Goal: Information Seeking & Learning: Check status

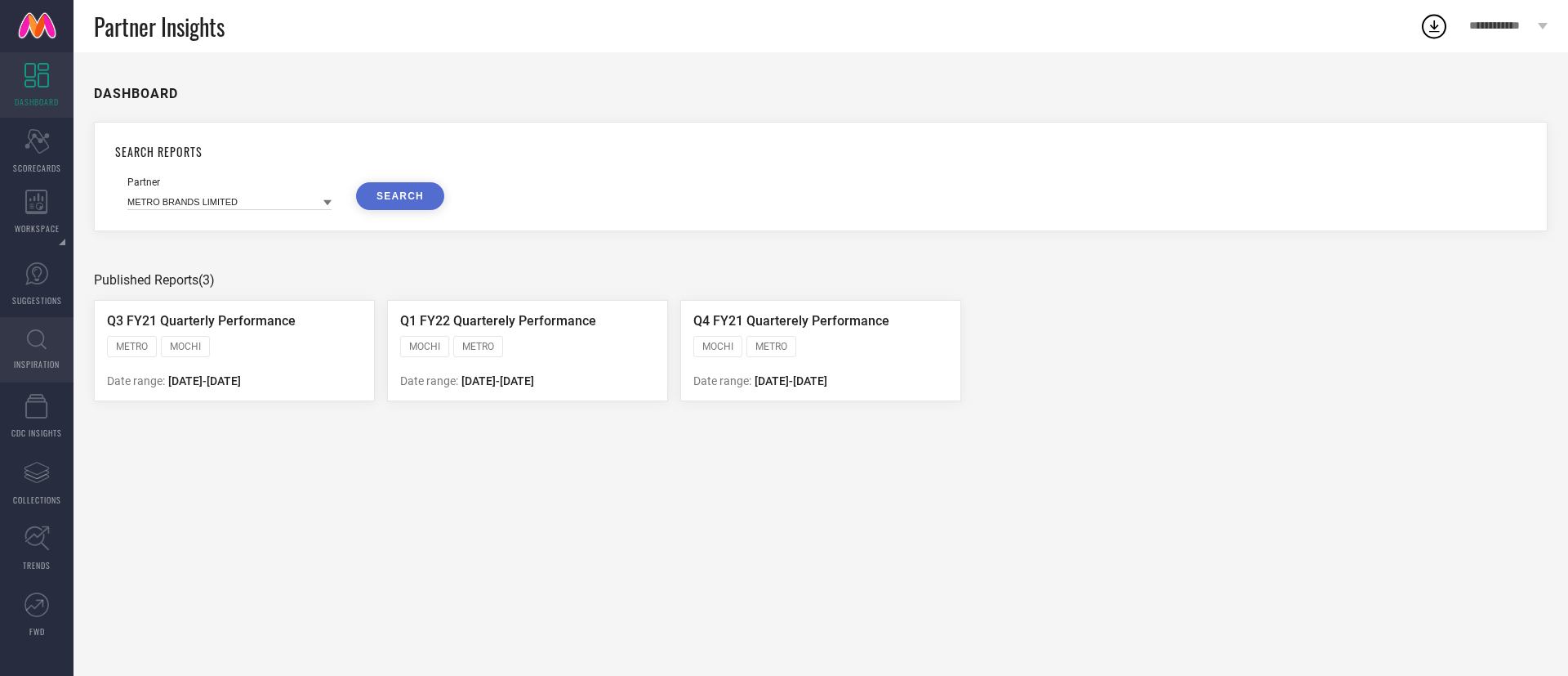
click at [39, 351] on link "INSPIRATION" at bounding box center [37, 349] width 73 height 65
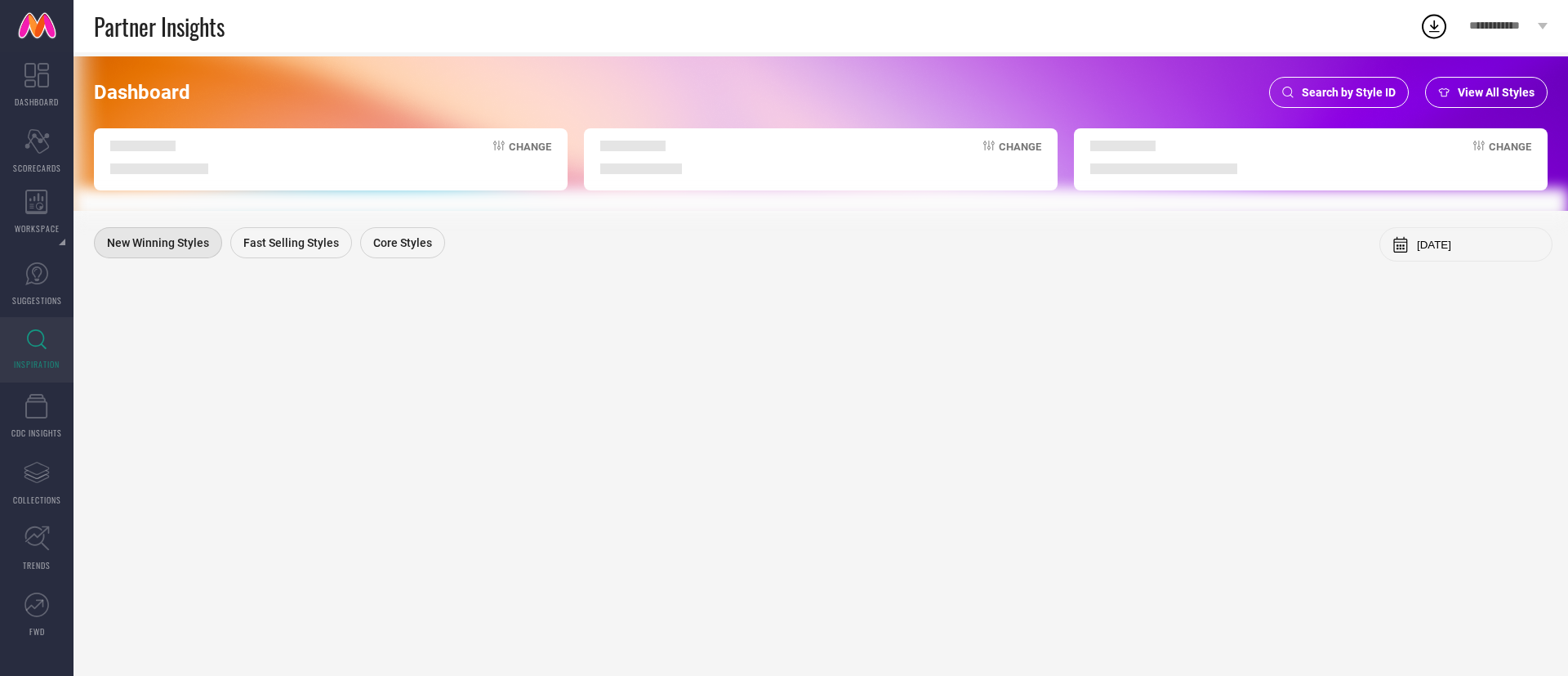
click at [1338, 94] on span "Search by Style ID" at bounding box center [1349, 92] width 94 height 13
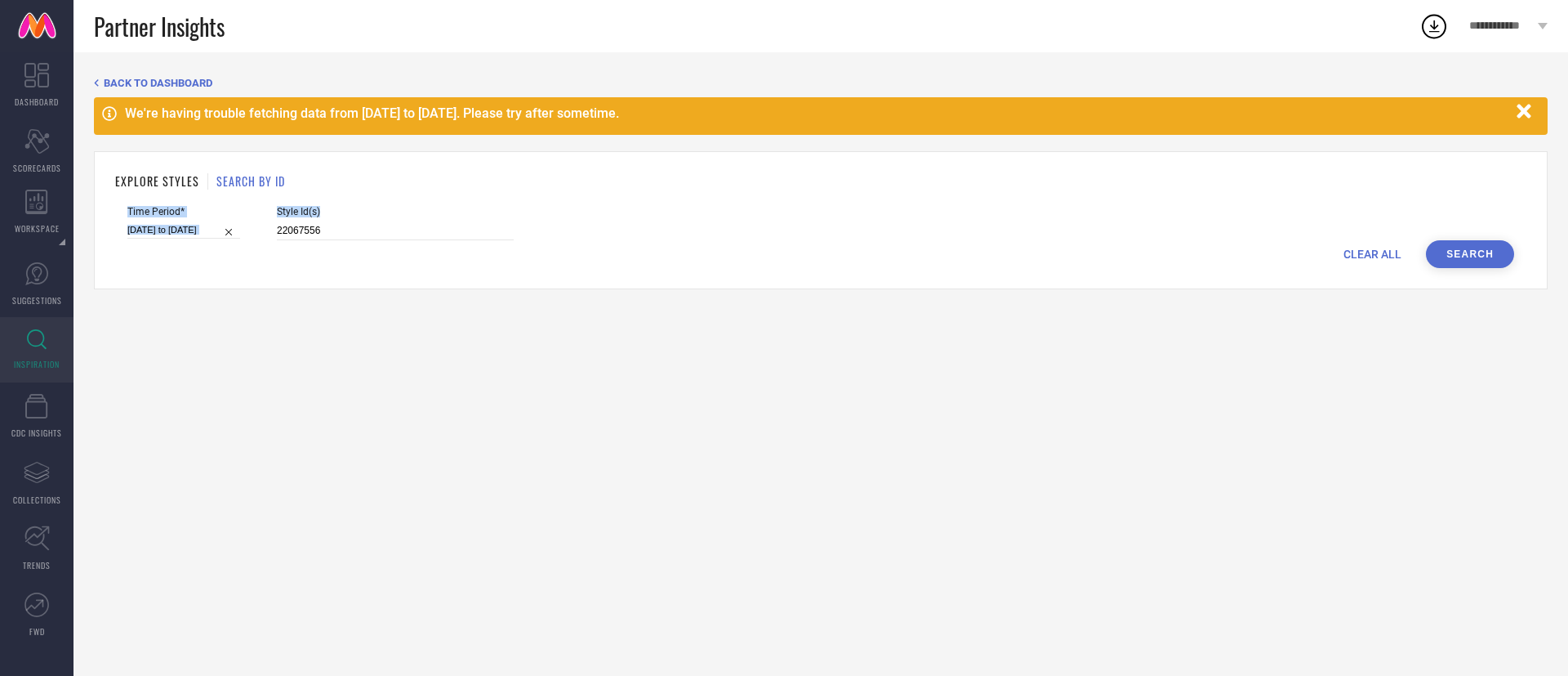
drag, startPoint x: 477, startPoint y: 168, endPoint x: 447, endPoint y: 225, distance: 64.4
click at [447, 225] on div "EXPLORE STYLES SEARCH BY ID Time Period* [DATE] to [DATE] Style Id(s) 22067556 …" at bounding box center [821, 220] width 1454 height 138
click at [447, 225] on input "22067556" at bounding box center [396, 231] width 237 height 18
type input "2314454"
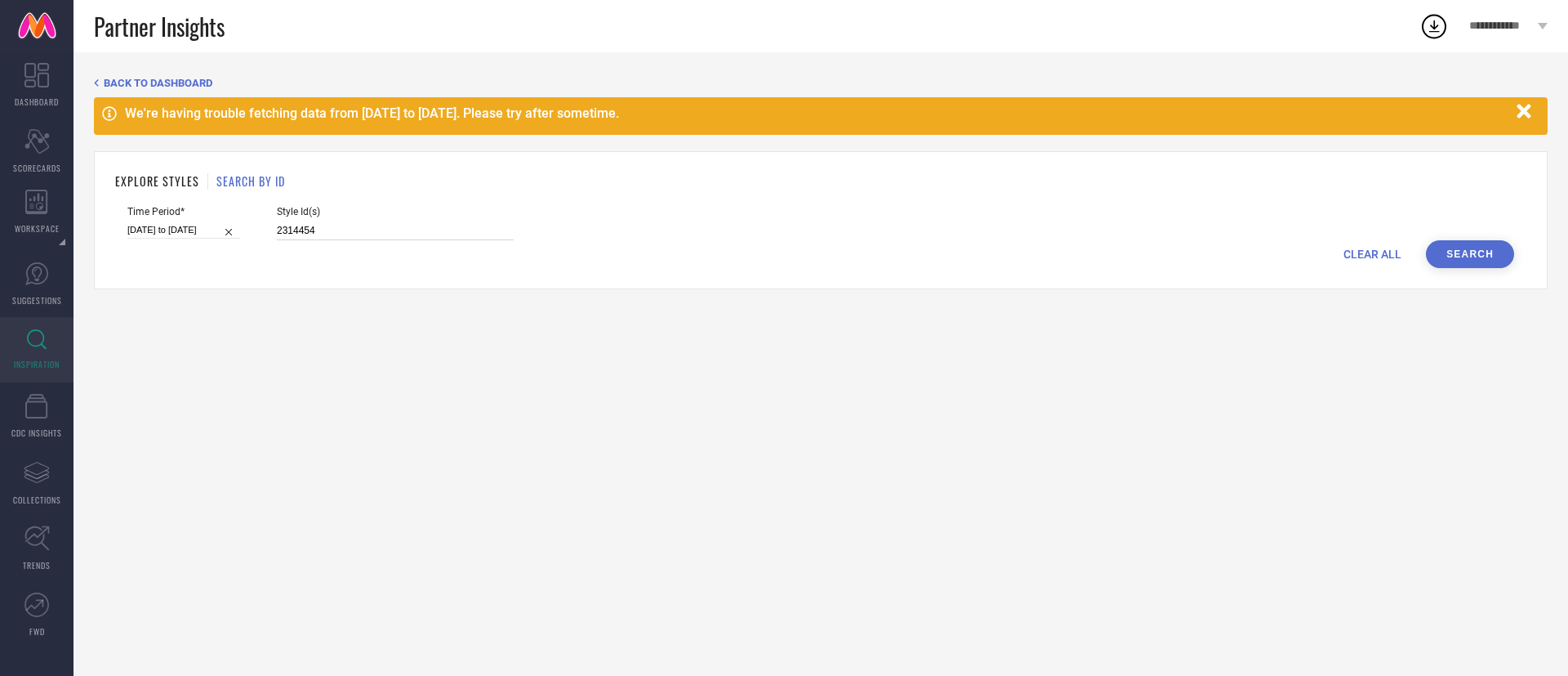
select select "8"
select select "2025"
select select "9"
select select "2025"
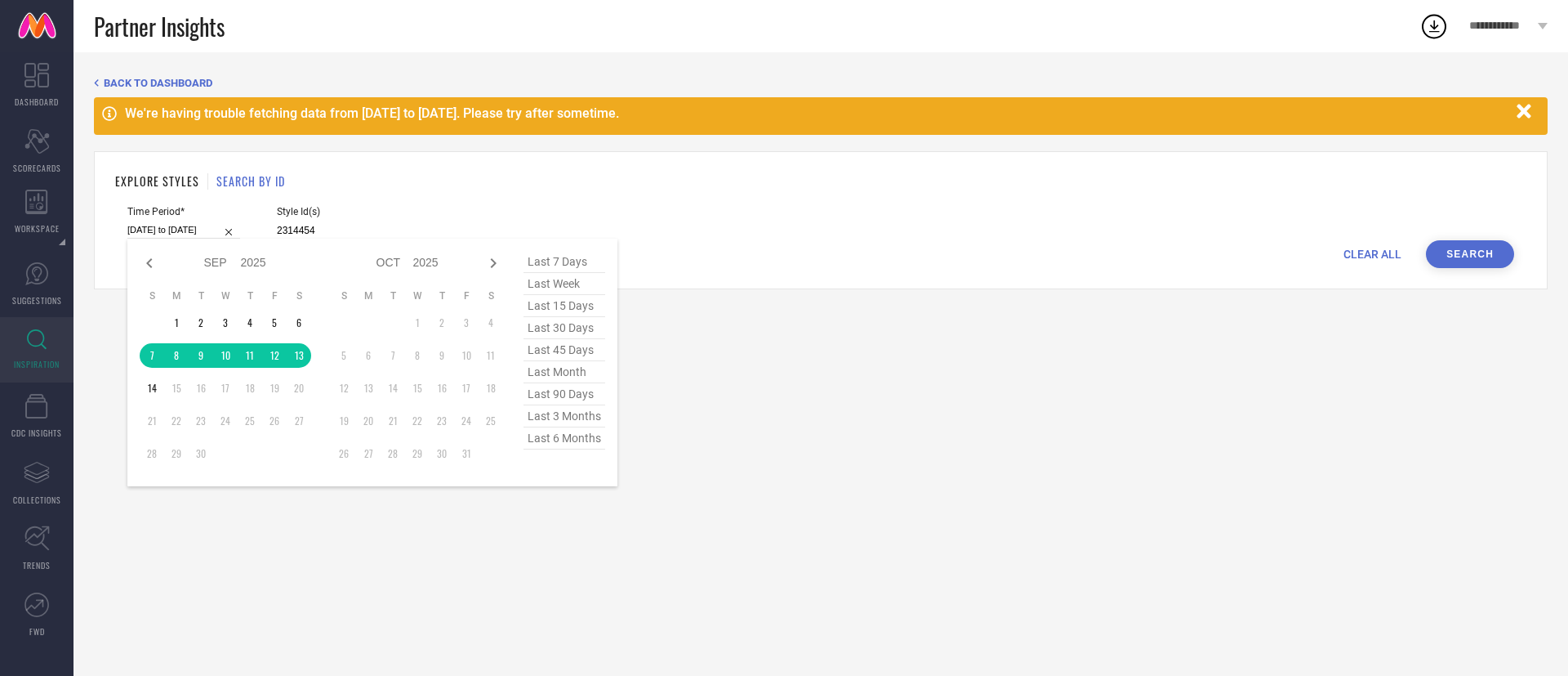
click at [159, 233] on input "[DATE] to [DATE]" at bounding box center [184, 230] width 113 height 17
type input "2314454"
click at [573, 312] on span "last 15 days" at bounding box center [564, 306] width 82 height 22
type input "[DATE] to [DATE]"
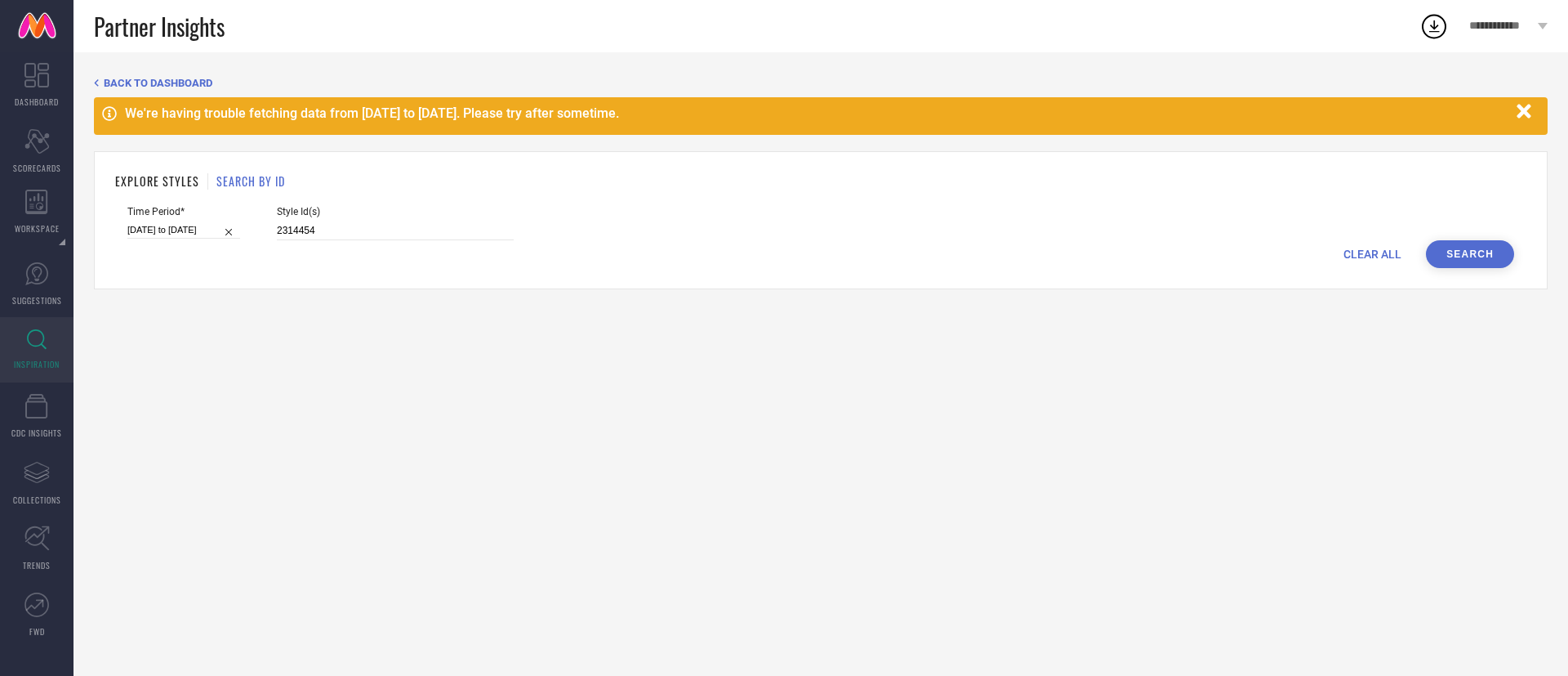
click at [1471, 259] on button "Search" at bounding box center [1471, 254] width 88 height 28
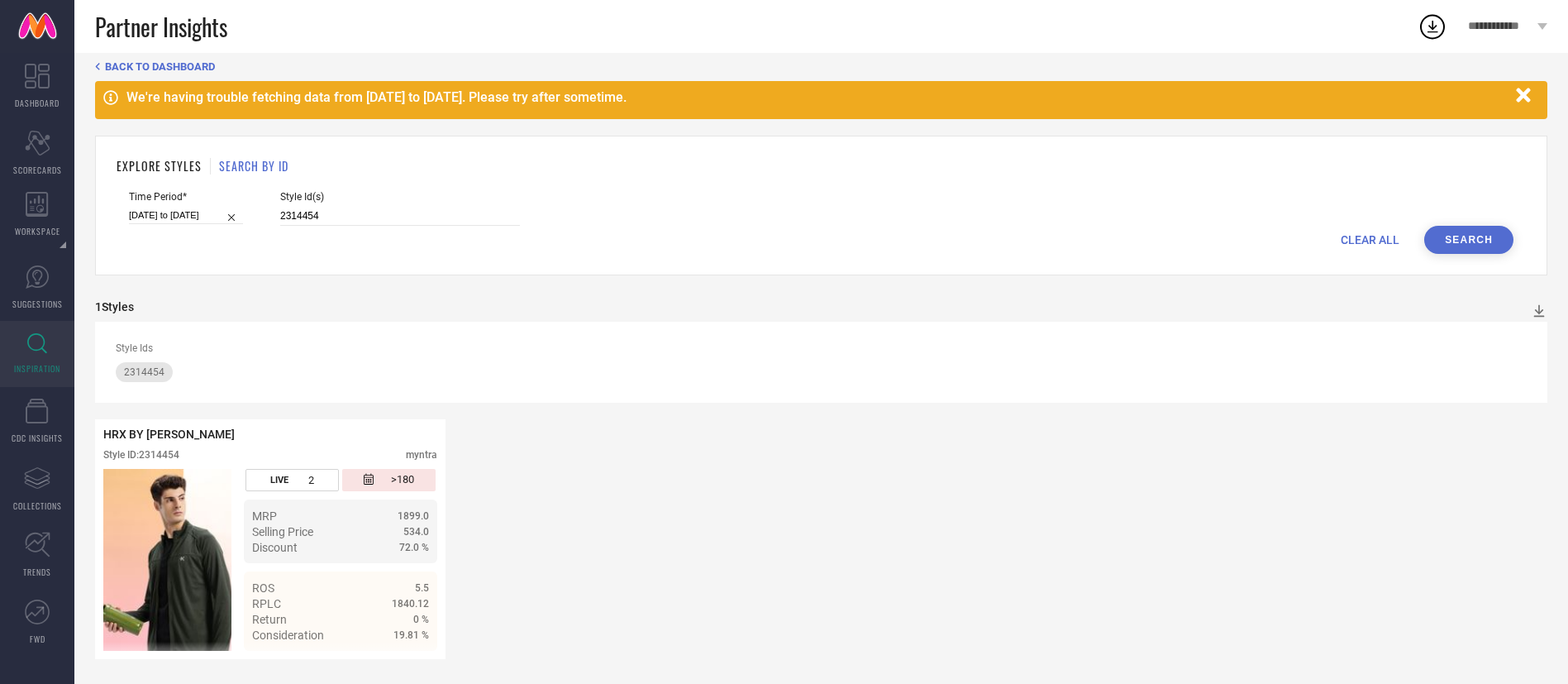
scroll to position [19, 0]
drag, startPoint x: 251, startPoint y: 514, endPoint x: 461, endPoint y: 622, distance: 236.1
click at [461, 622] on div "HRX BY [PERSON_NAME] Style ID: 2314454 myntra LIVE 2 >180 MRP 1899.0 Selling Pr…" at bounding box center [820, 539] width 1452 height 240
select select "7"
select select "2025"
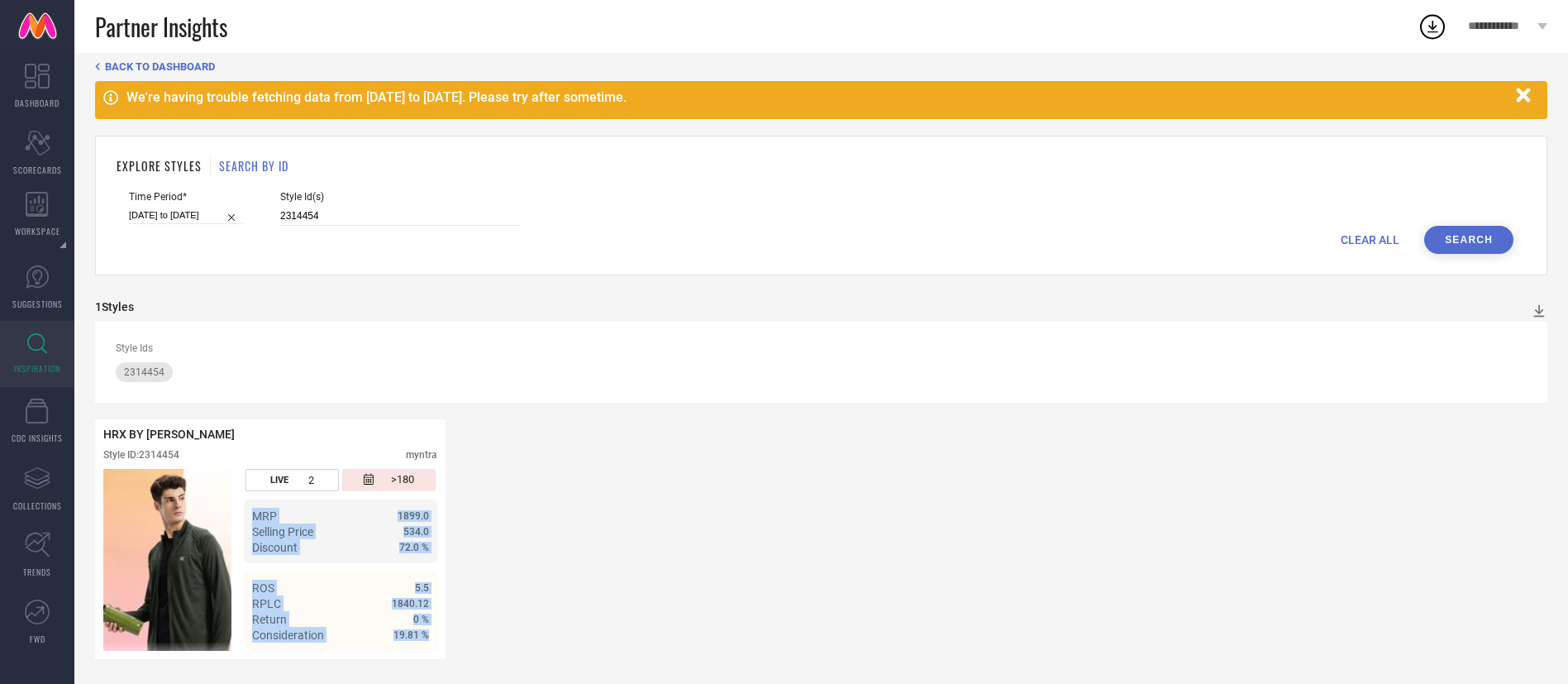
select select "8"
select select "2025"
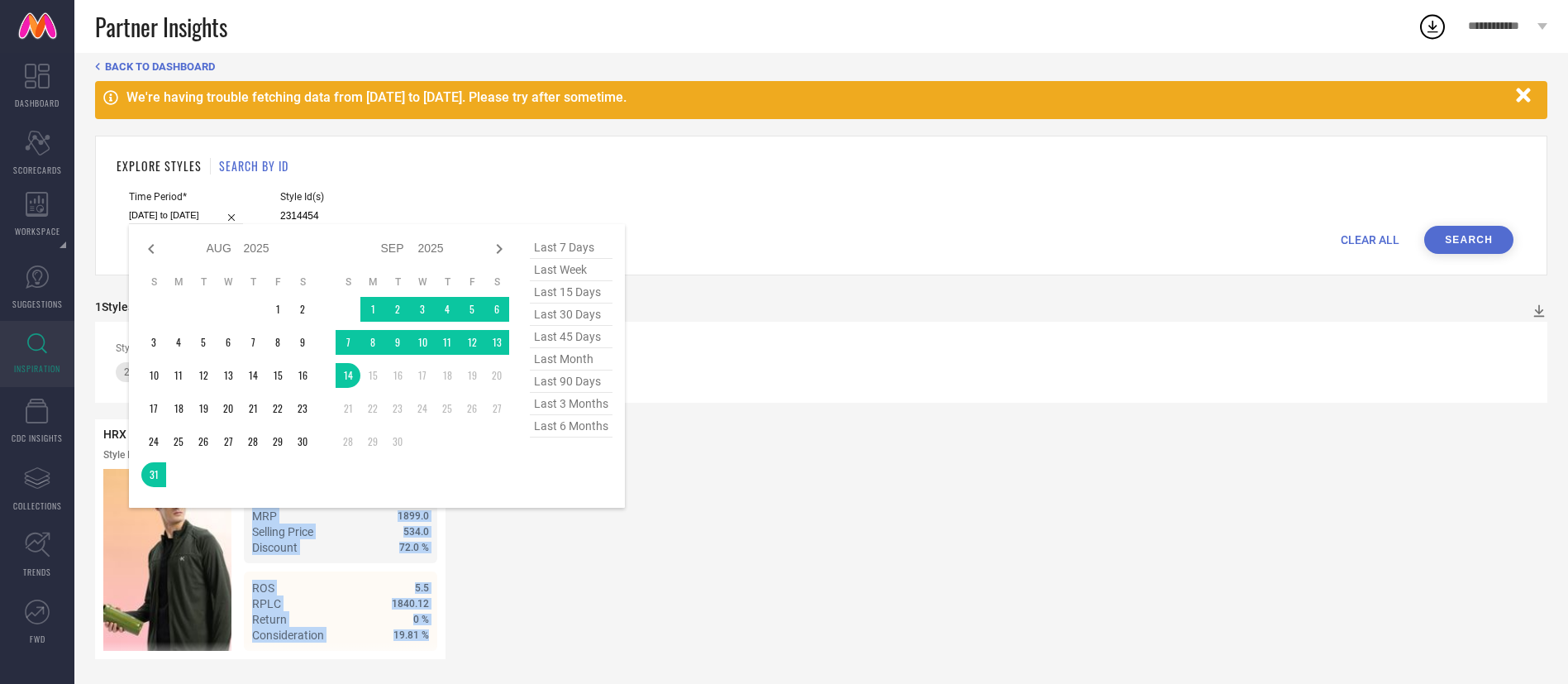
click at [166, 212] on input "[DATE] to [DATE]" at bounding box center [186, 215] width 114 height 18
click at [595, 306] on span "last 30 days" at bounding box center [570, 315] width 83 height 22
type input "[DATE] to [DATE]"
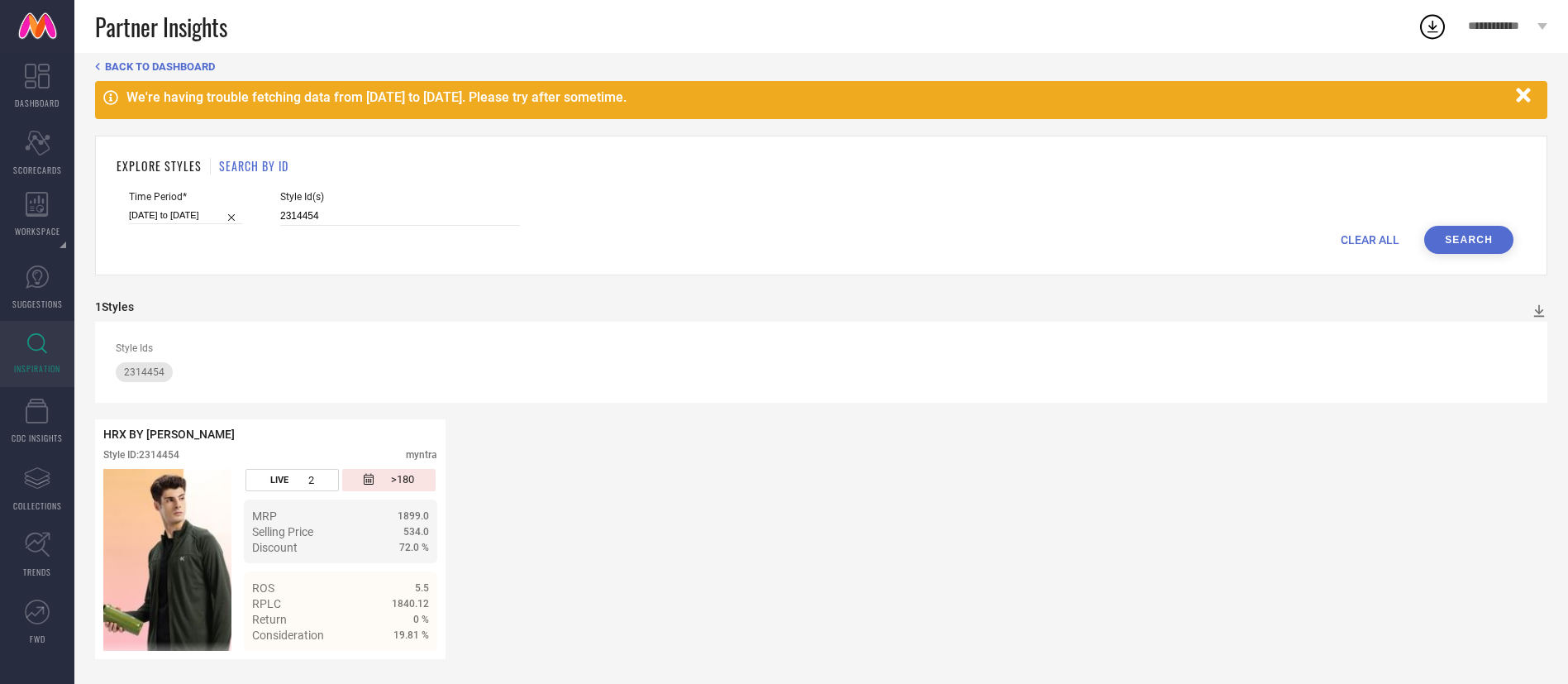
click at [1444, 247] on button "Search" at bounding box center [1469, 240] width 89 height 28
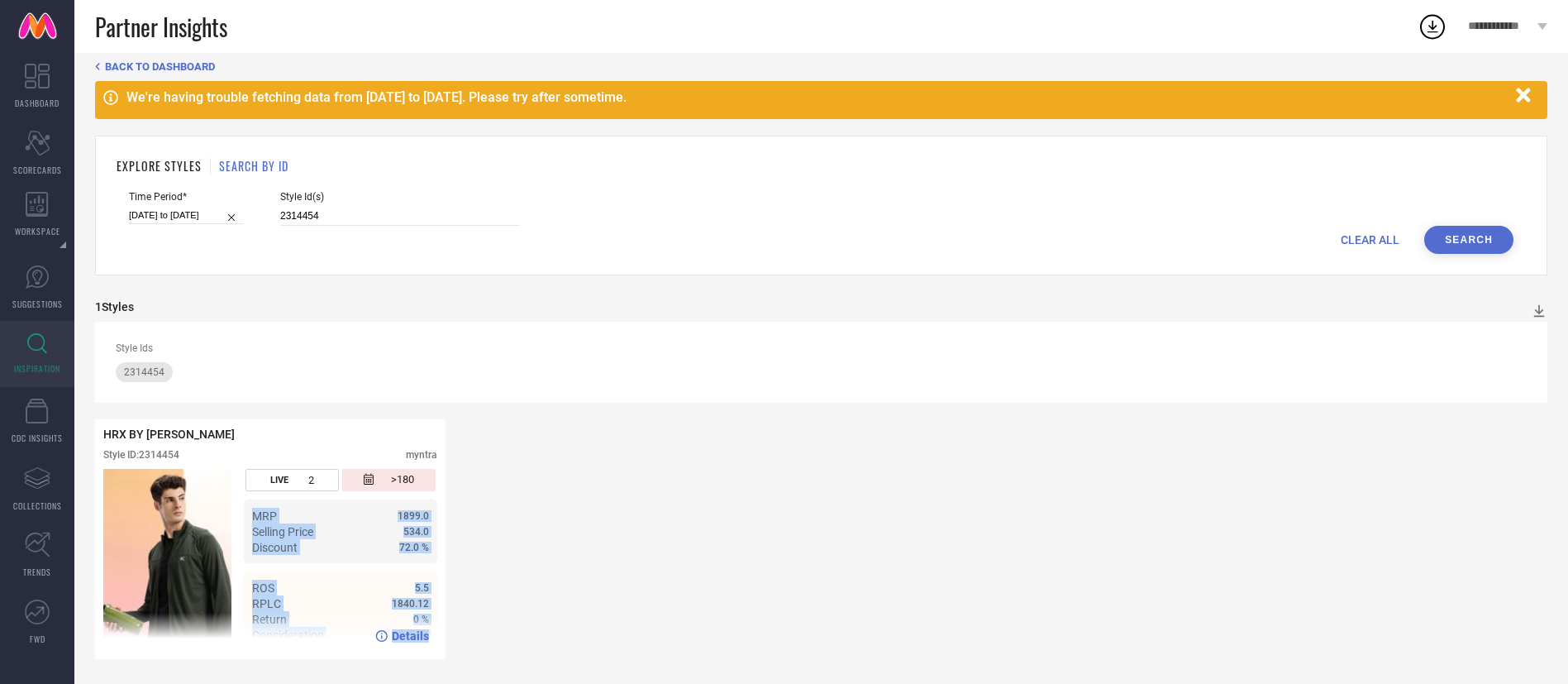
drag, startPoint x: 250, startPoint y: 520, endPoint x: 432, endPoint y: 629, distance: 212.1
click at [432, 629] on div "HRX BY [PERSON_NAME] Style ID: 2314454 myntra LIVE 2 >180 MRP 1899.0 Selling Pr…" at bounding box center [269, 539] width 333 height 223
click at [619, 519] on div "HRX BY [PERSON_NAME] Style ID: 2314454 myntra LIVE 2 >180 MRP 1899.0 Selling Pr…" at bounding box center [820, 539] width 1452 height 240
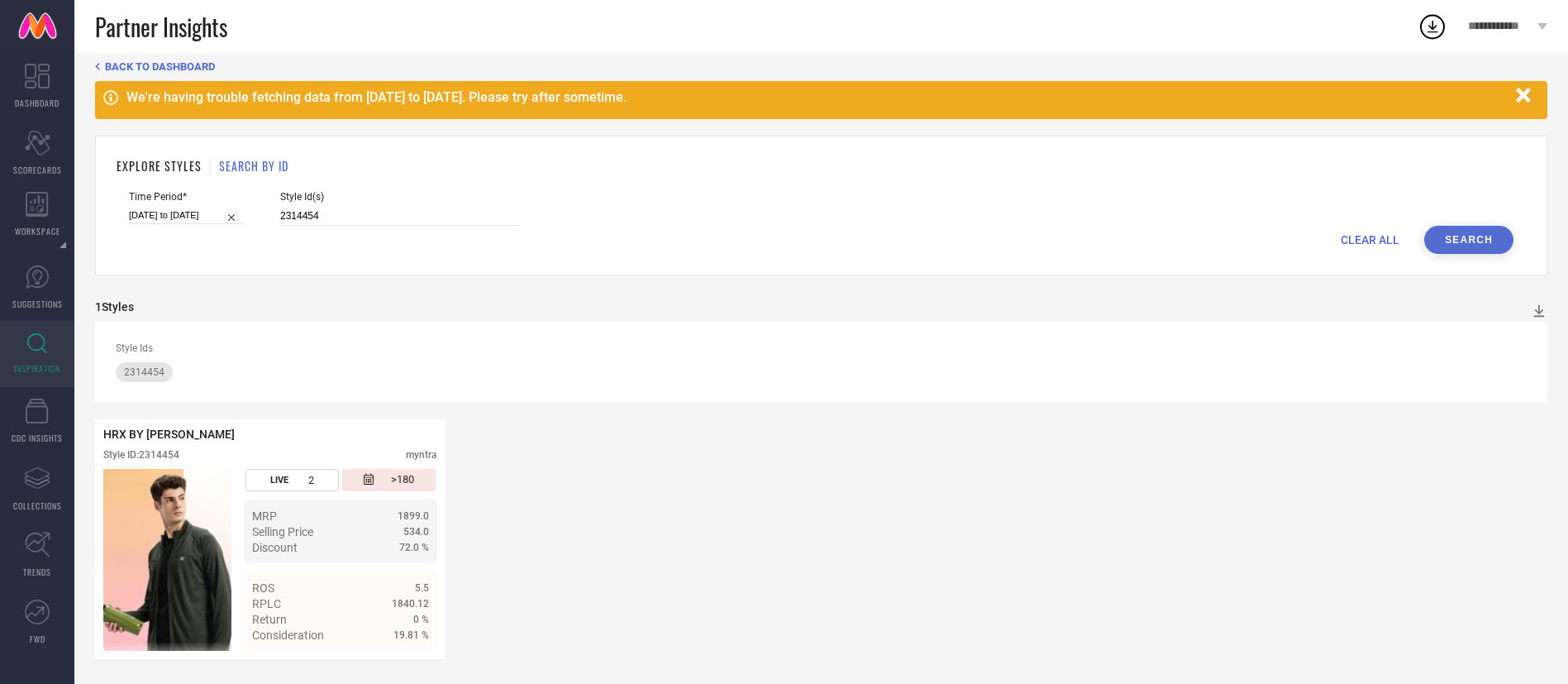
select select "7"
select select "2025"
select select "8"
select select "2025"
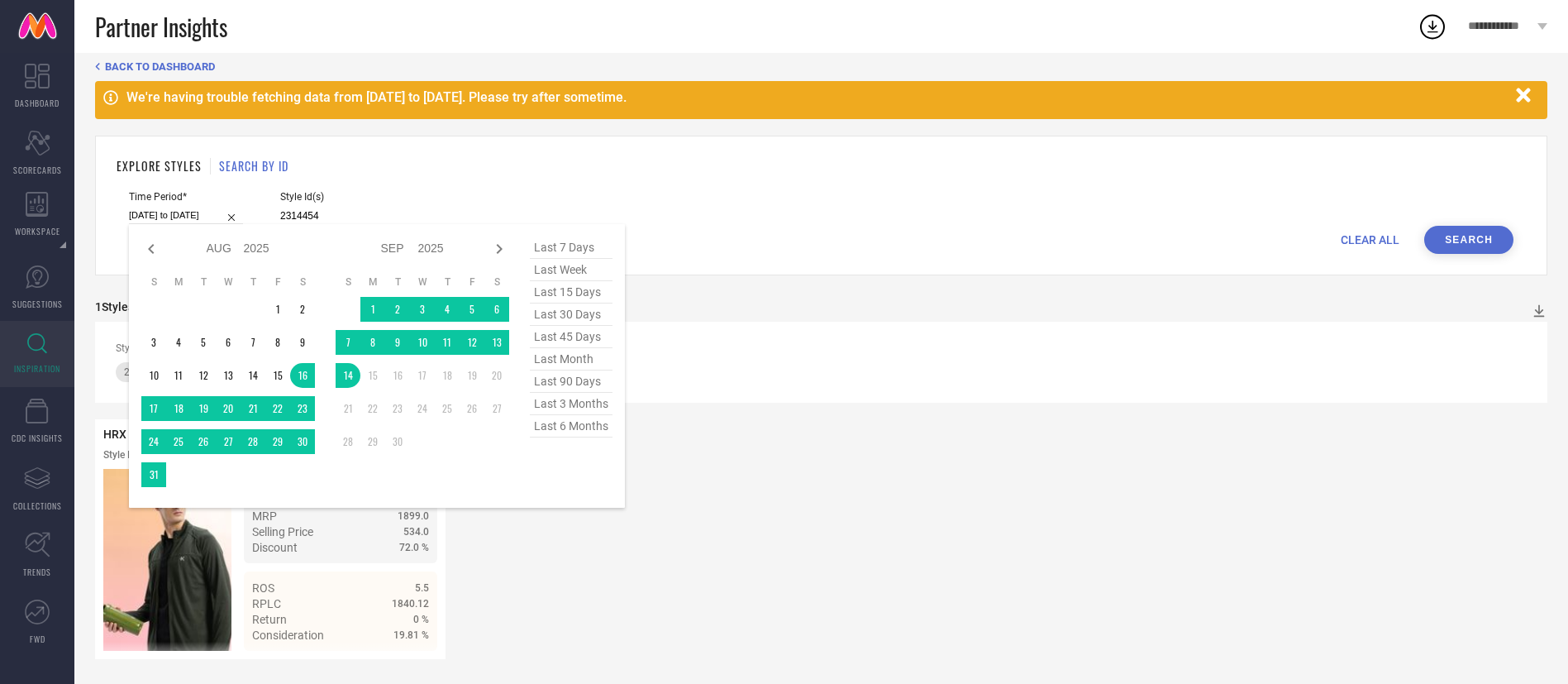
click at [162, 206] on input "[DATE] to [DATE]" at bounding box center [186, 215] width 114 height 18
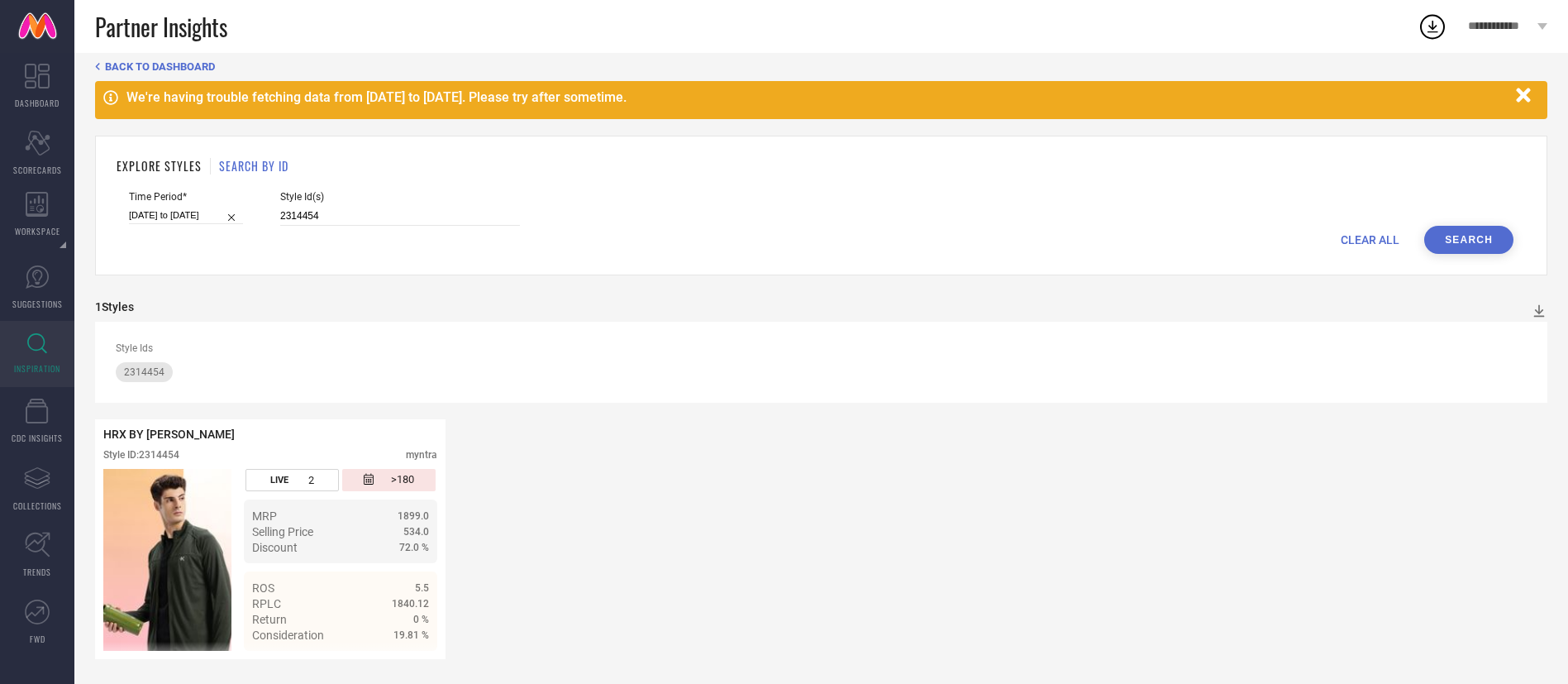
click at [997, 463] on div "HRX BY [PERSON_NAME] Style ID: 2314454 myntra LIVE 2 >180 MRP 1899.0 Selling Pr…" at bounding box center [820, 539] width 1452 height 240
click at [35, 166] on span "SCORECARDS" at bounding box center [37, 169] width 48 height 12
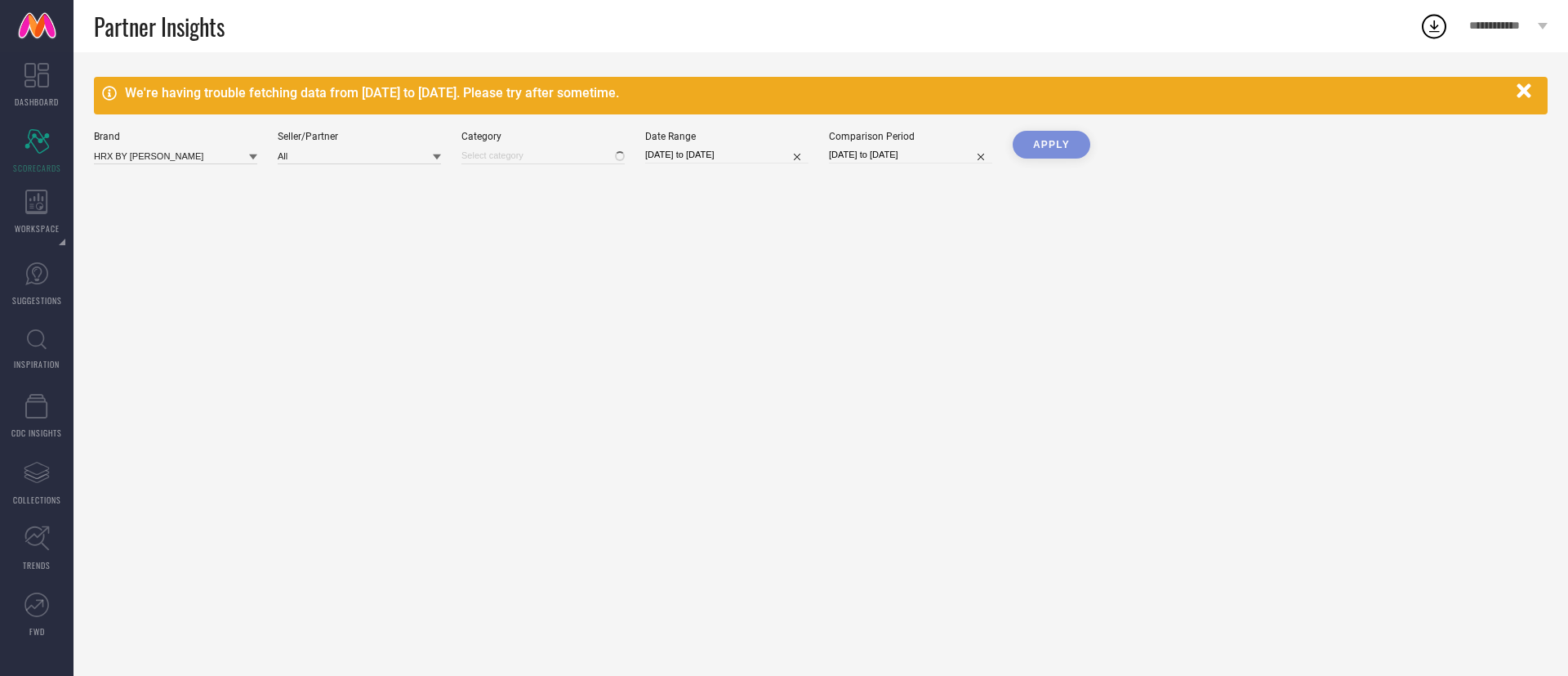
type input "Men-Tshirts"
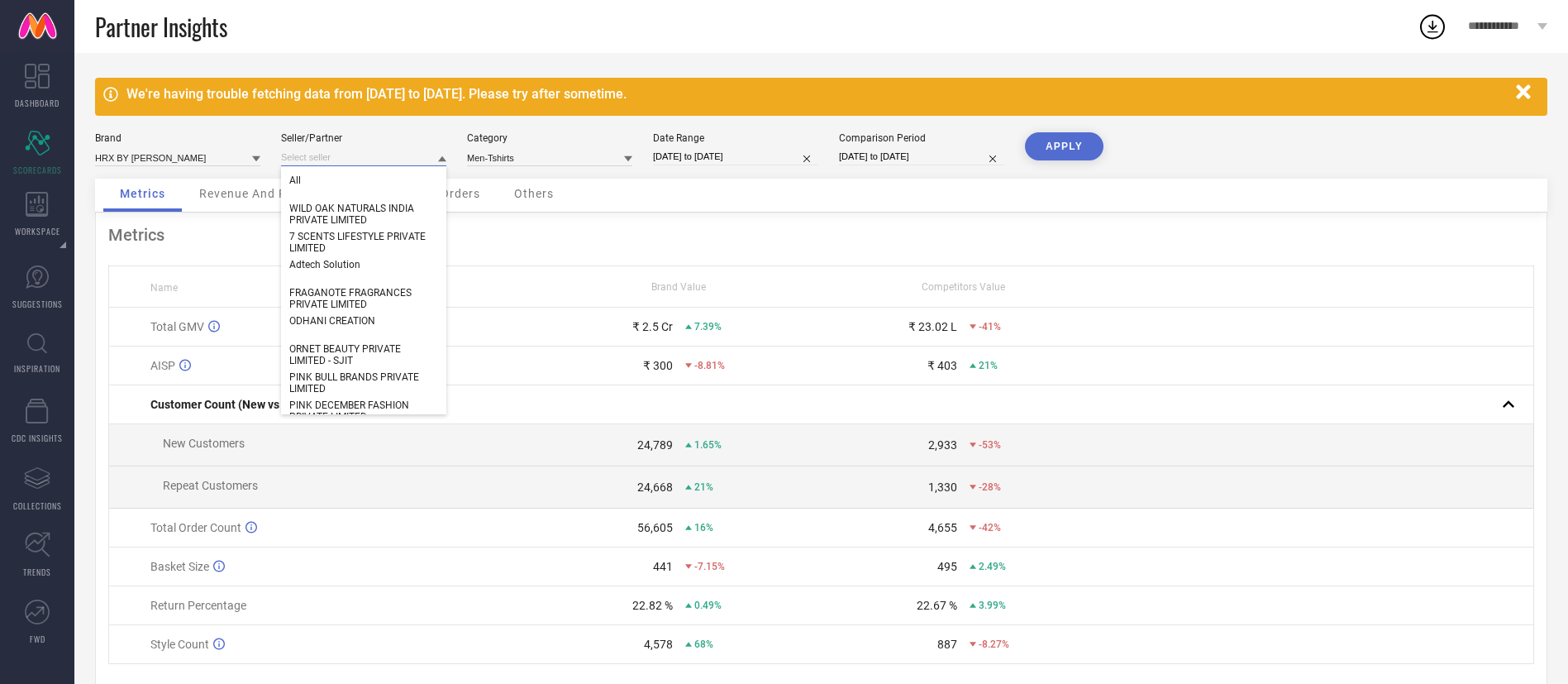
click at [384, 155] on input at bounding box center [364, 157] width 165 height 18
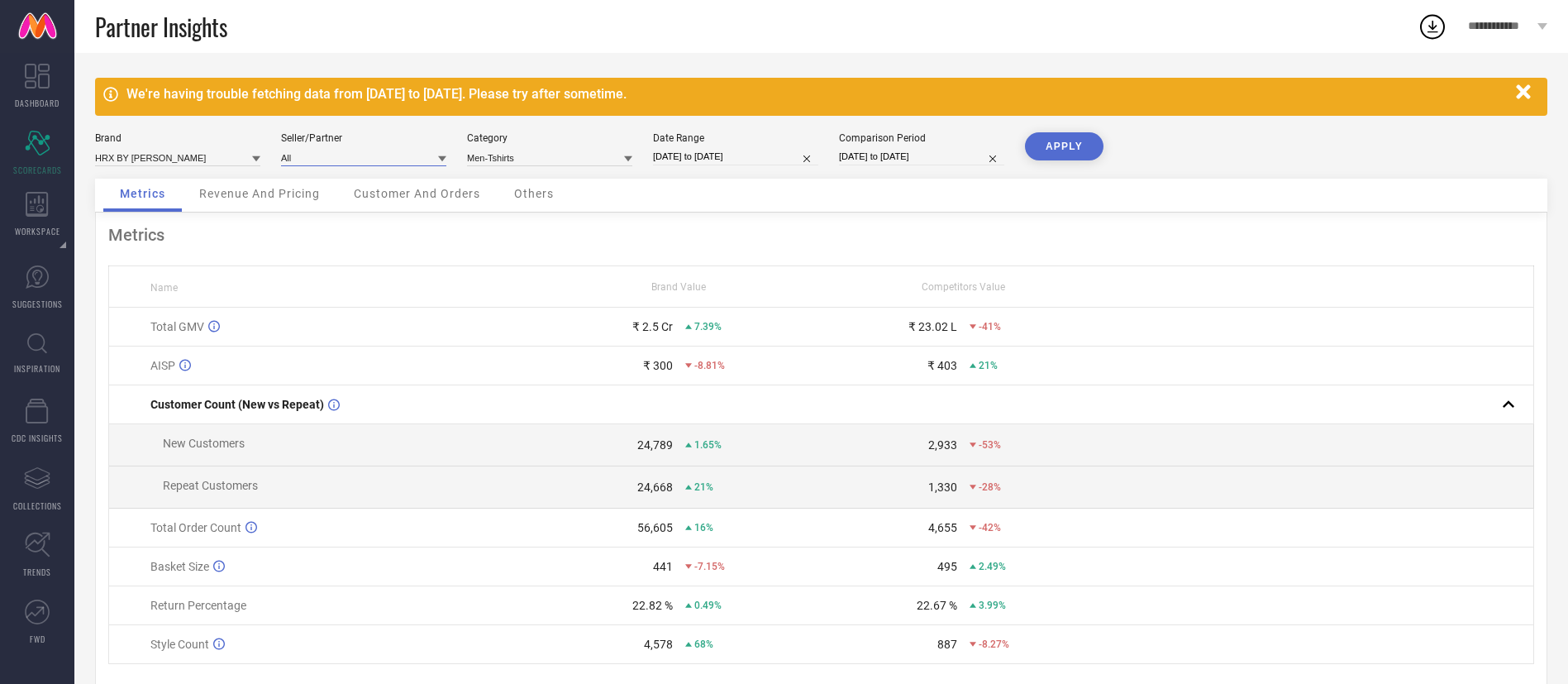
click at [437, 162] on input at bounding box center [364, 157] width 165 height 18
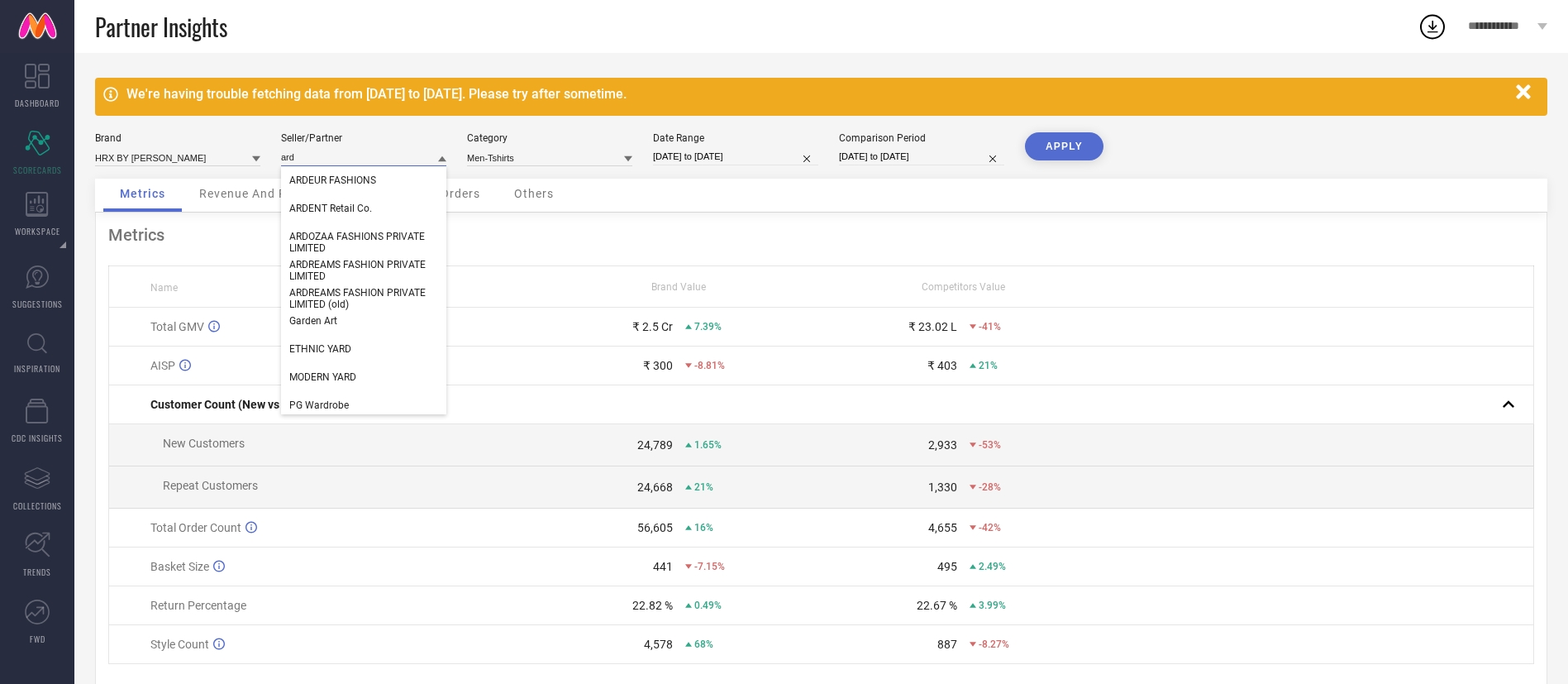
type input "arde"
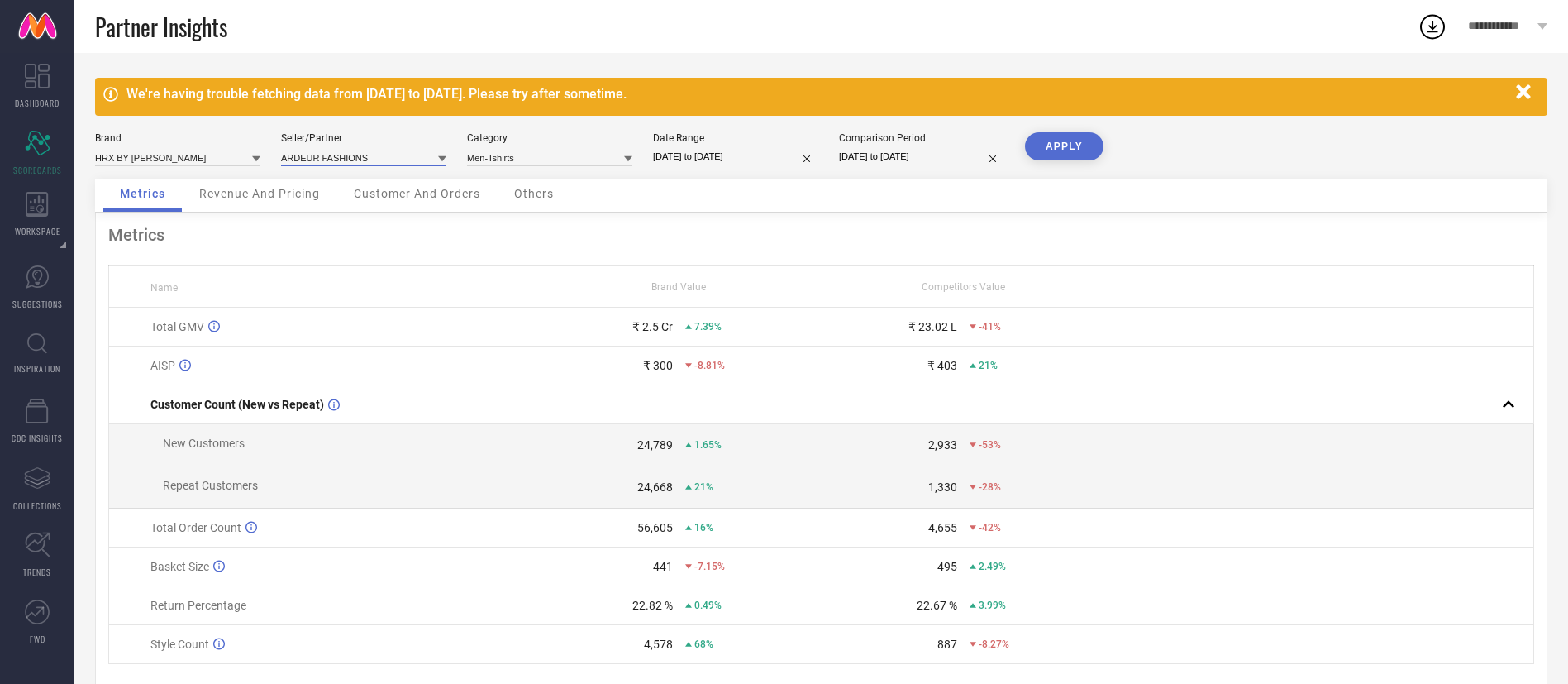
select select "4"
select select "2025"
select select "5"
select select "2025"
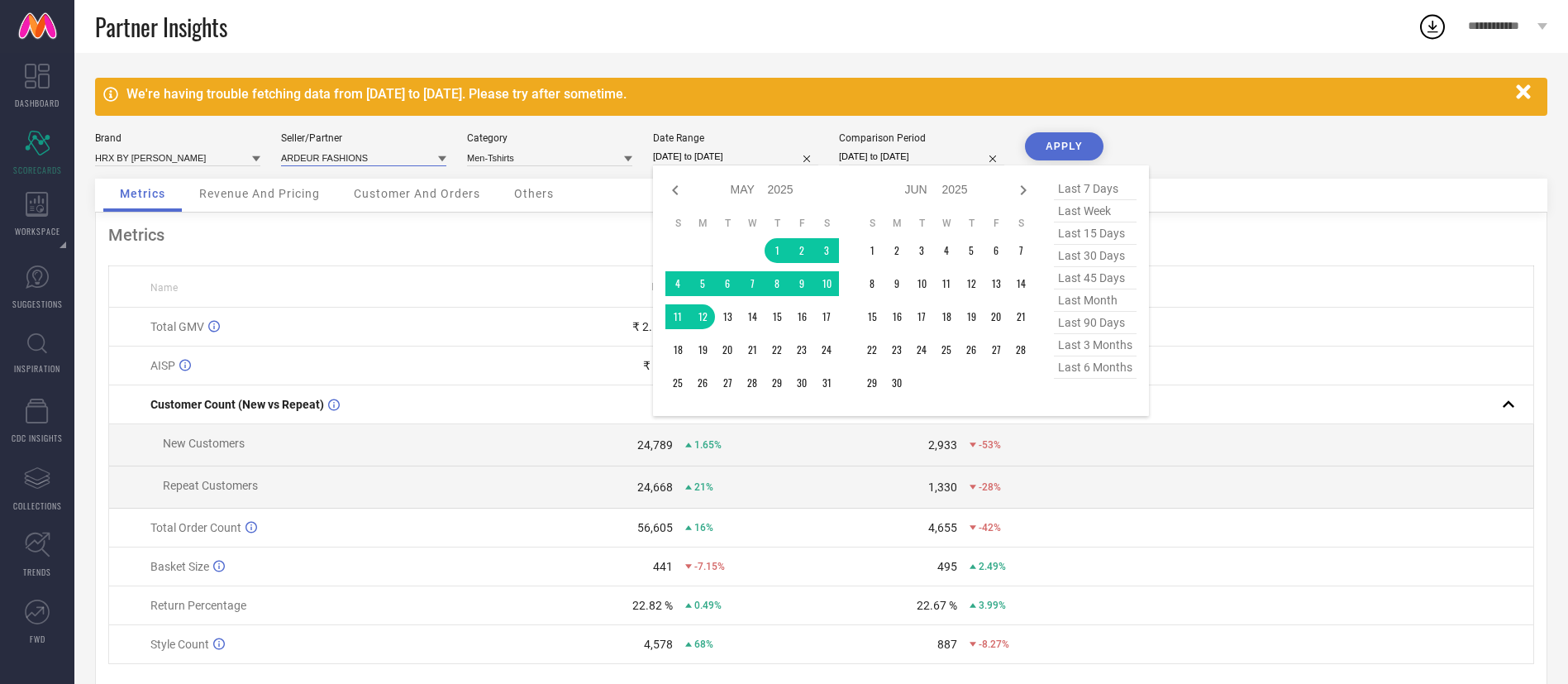
click at [749, 156] on input "[DATE] to [DATE]" at bounding box center [736, 156] width 165 height 18
click at [1107, 258] on span "last 30 days" at bounding box center [1094, 256] width 83 height 22
type input "[DATE] to [DATE]"
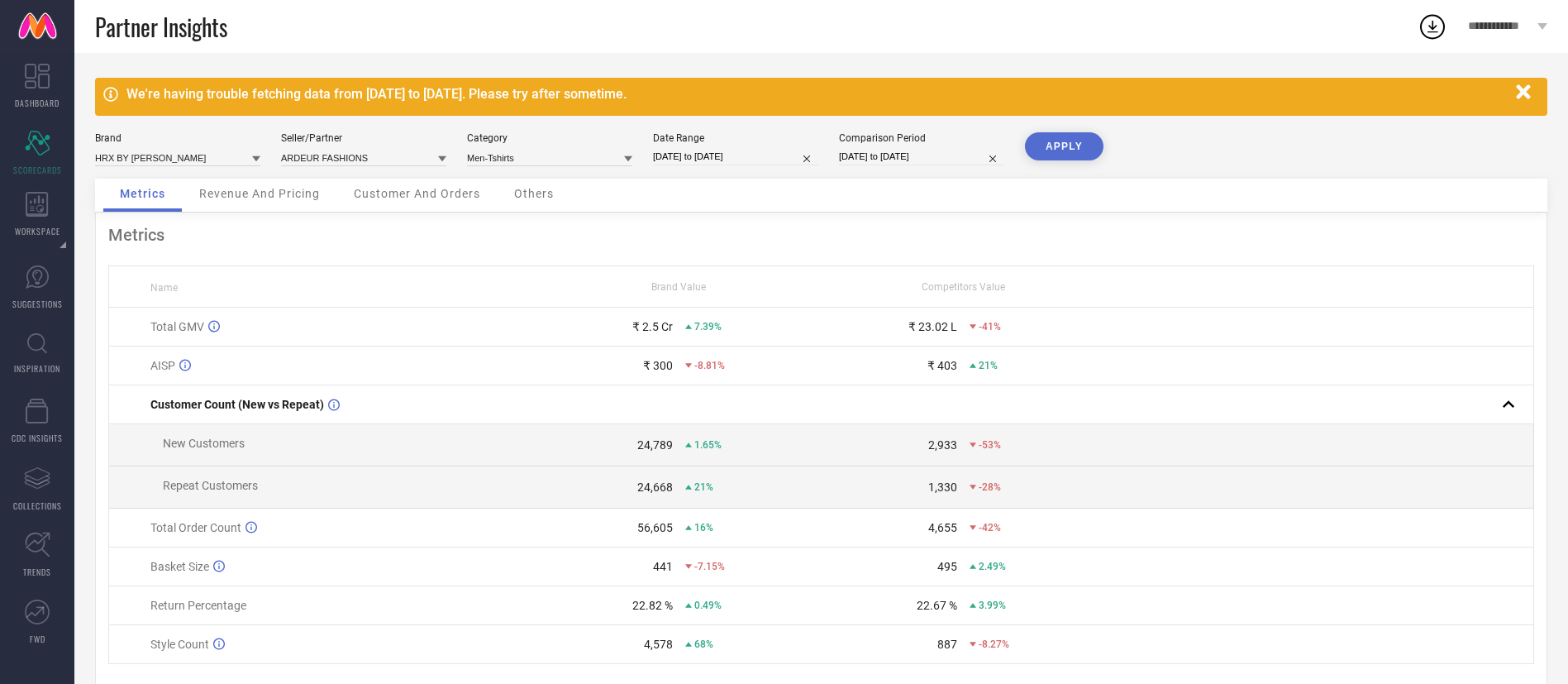
select select "4"
select select "2024"
select select "5"
select select "2024"
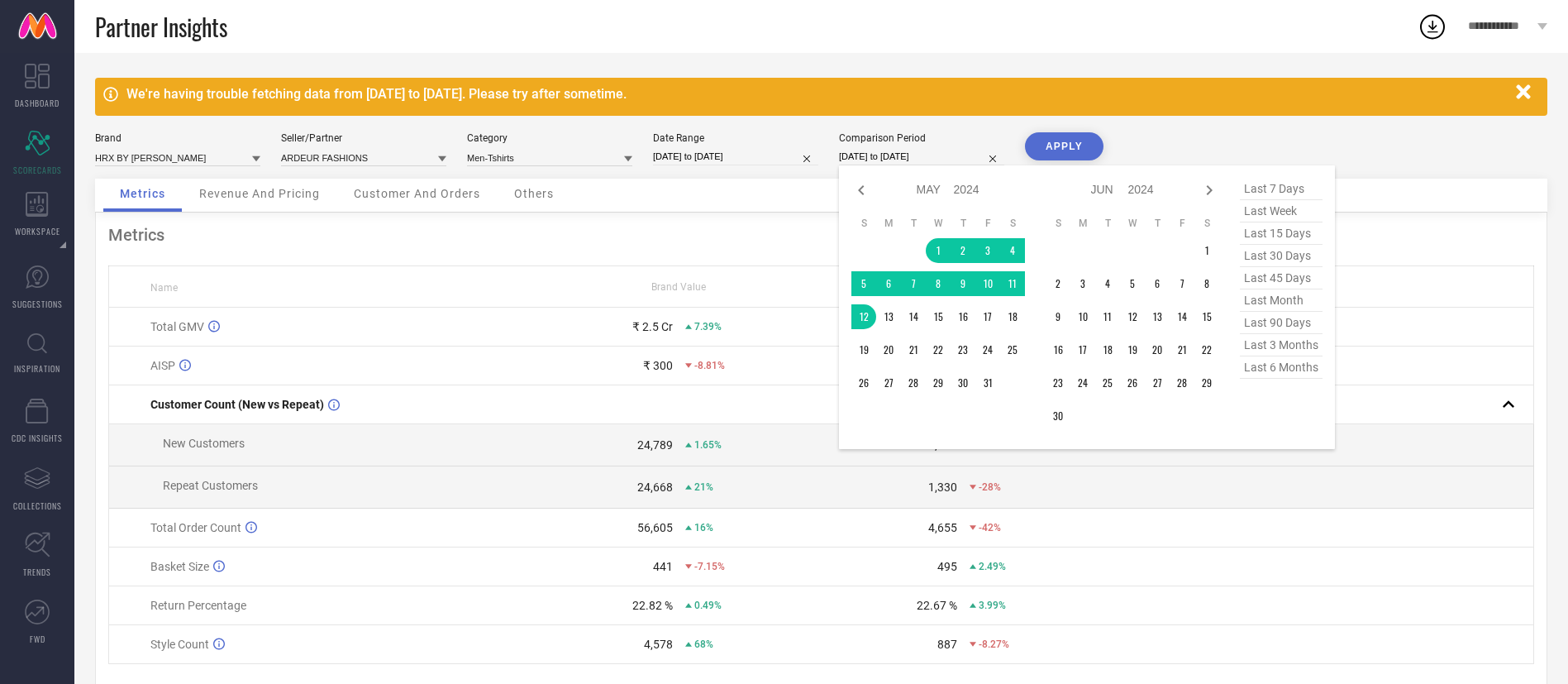
click at [894, 164] on input "[DATE] to [DATE]" at bounding box center [921, 156] width 165 height 18
click at [1308, 261] on span "last 30 days" at bounding box center [1281, 256] width 83 height 22
type input "[DATE] to [DATE]"
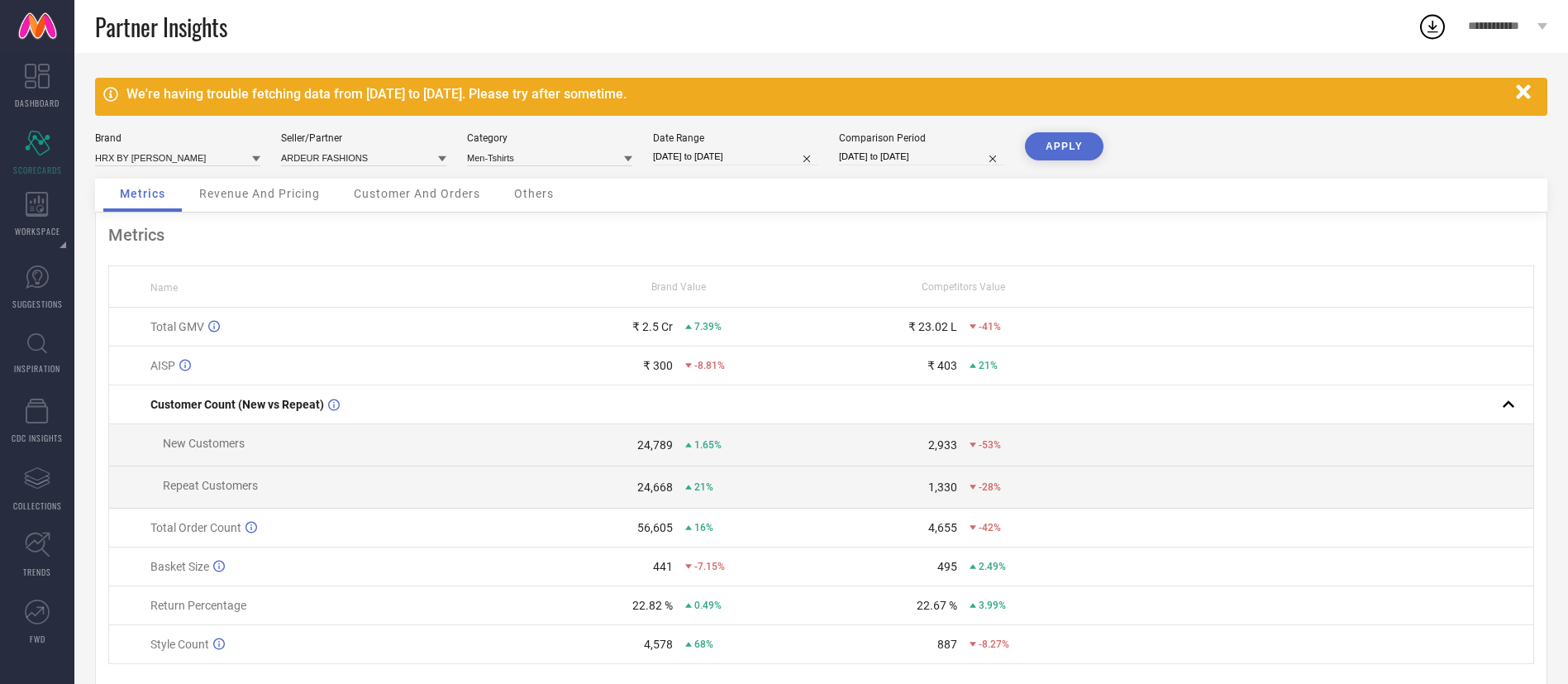
click at [1086, 156] on button "APPLY" at bounding box center [1064, 146] width 79 height 28
click at [259, 183] on div "Revenue And Pricing" at bounding box center [259, 195] width 153 height 33
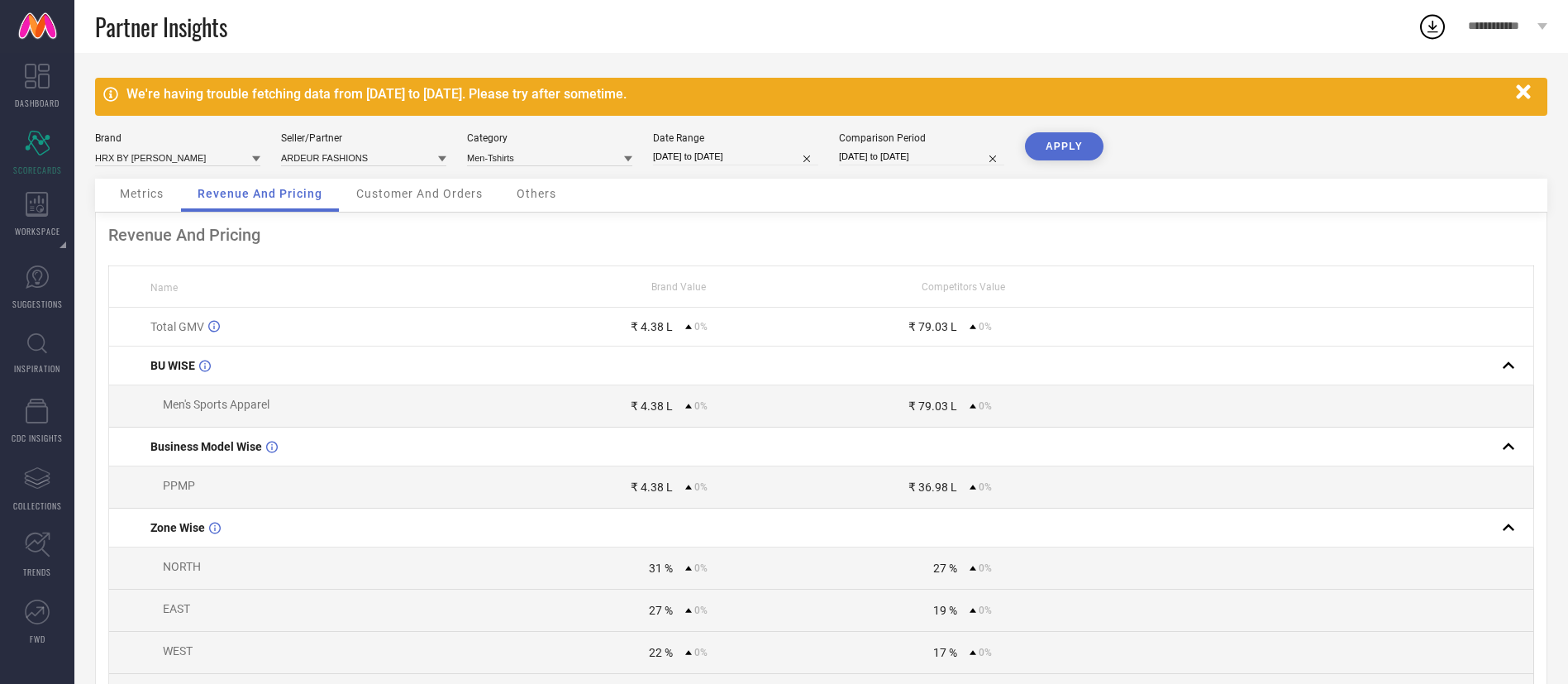
click at [549, 188] on span "Others" at bounding box center [536, 193] width 40 height 13
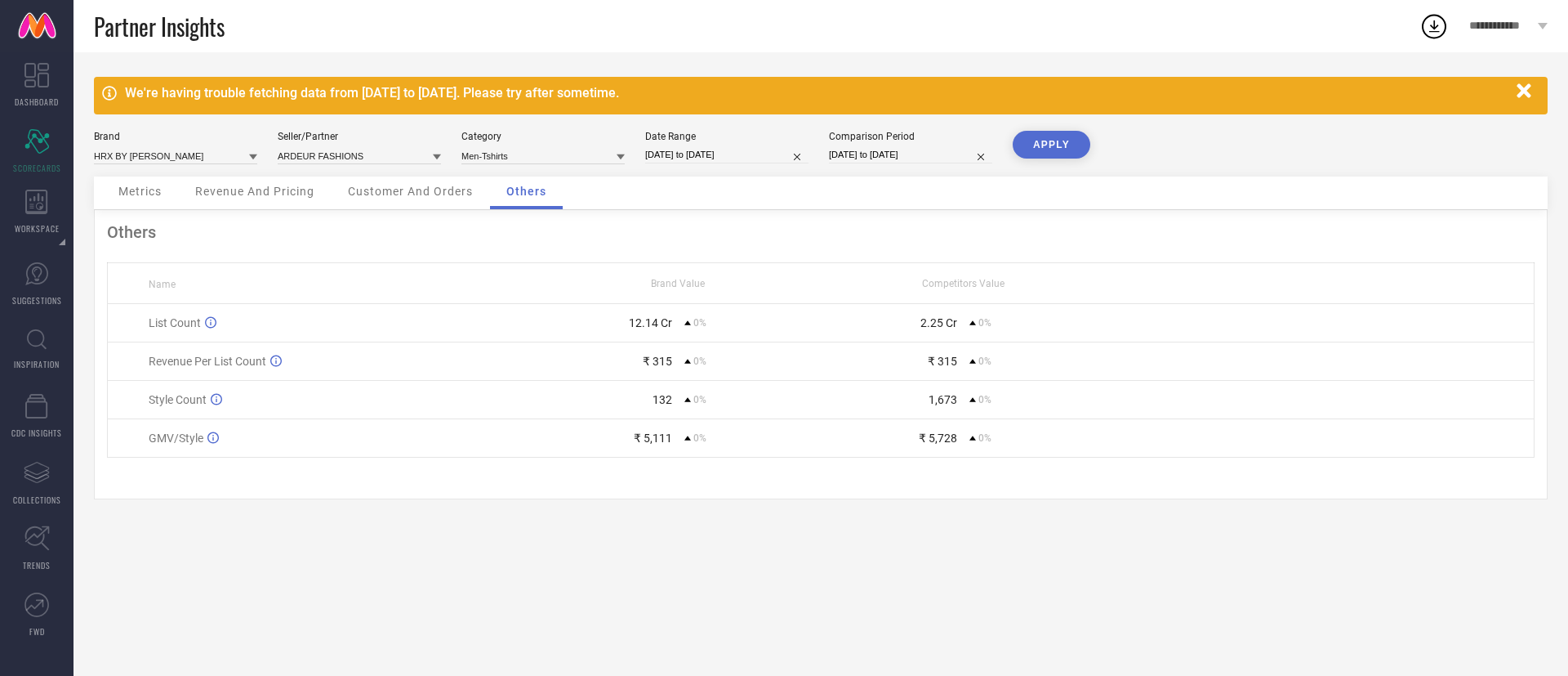
click at [136, 185] on span "Metrics" at bounding box center [140, 191] width 43 height 13
